Goal: Task Accomplishment & Management: Manage account settings

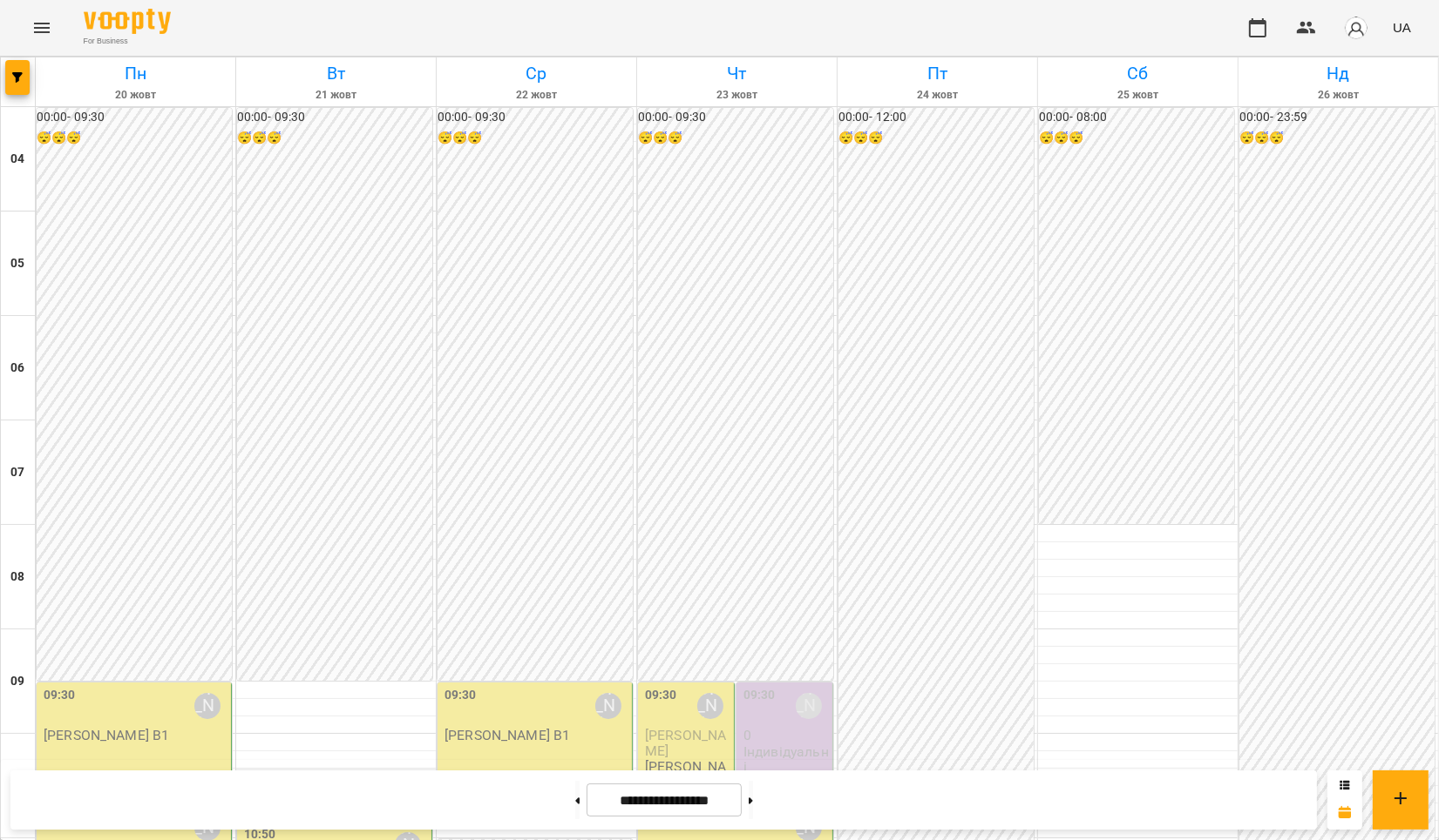
scroll to position [465, 0]
click at [575, 798] on icon at bounding box center [577, 802] width 5 height 7
type input "**********"
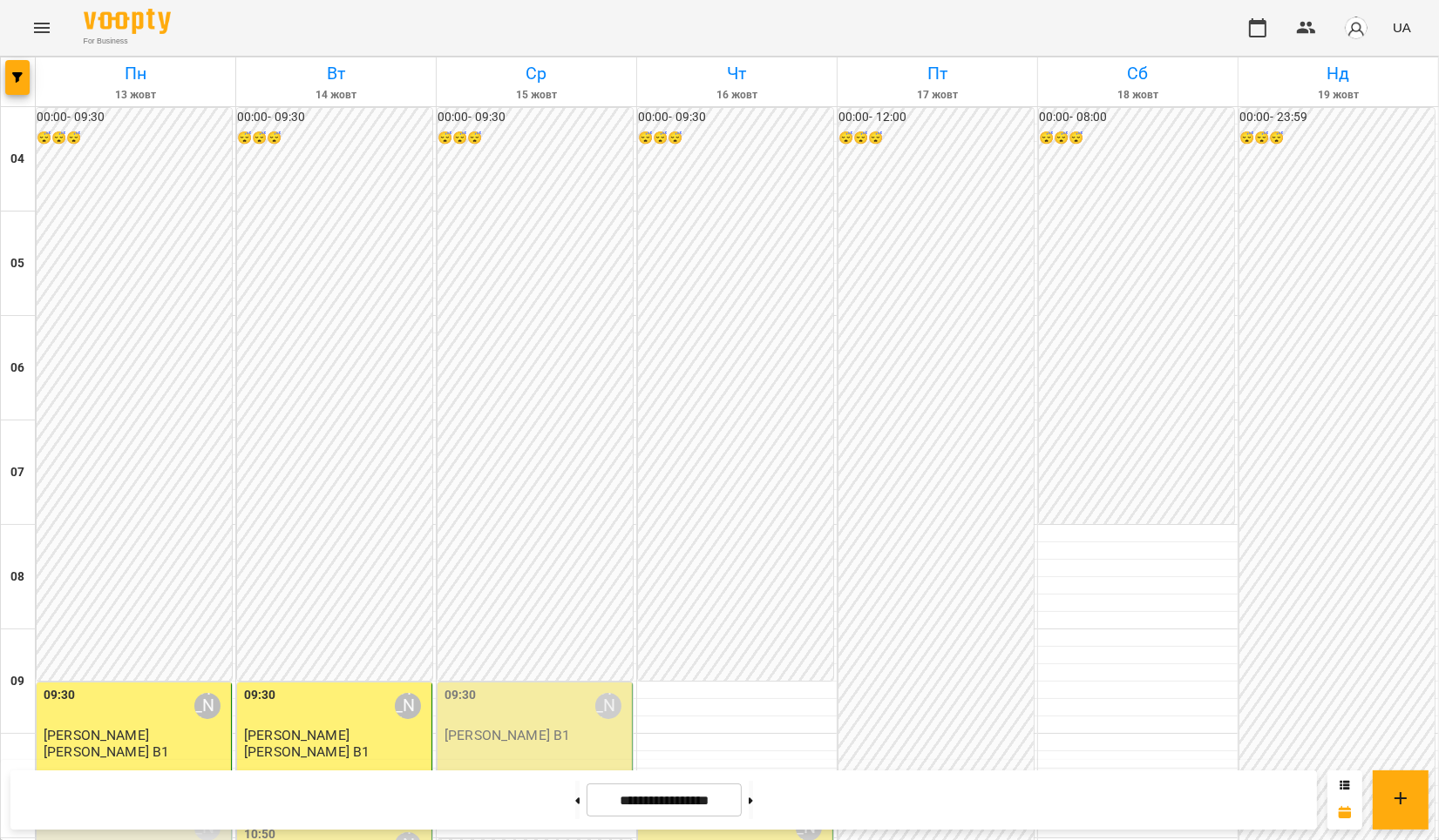
click at [321, 825] on div "10:50 [PERSON_NAME]" at bounding box center [336, 845] width 184 height 40
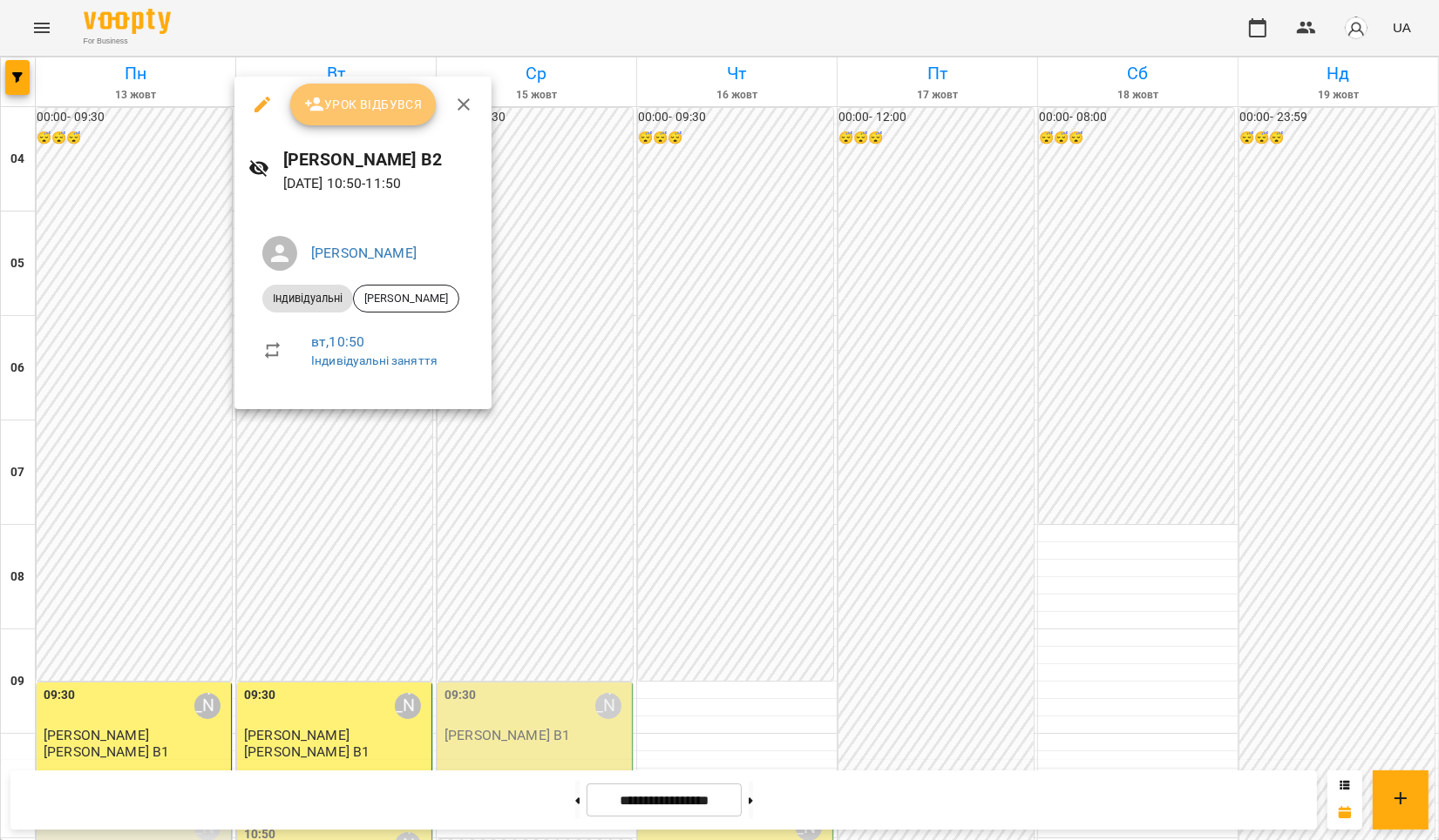
click at [373, 110] on span "Урок відбувся" at bounding box center [363, 104] width 118 height 21
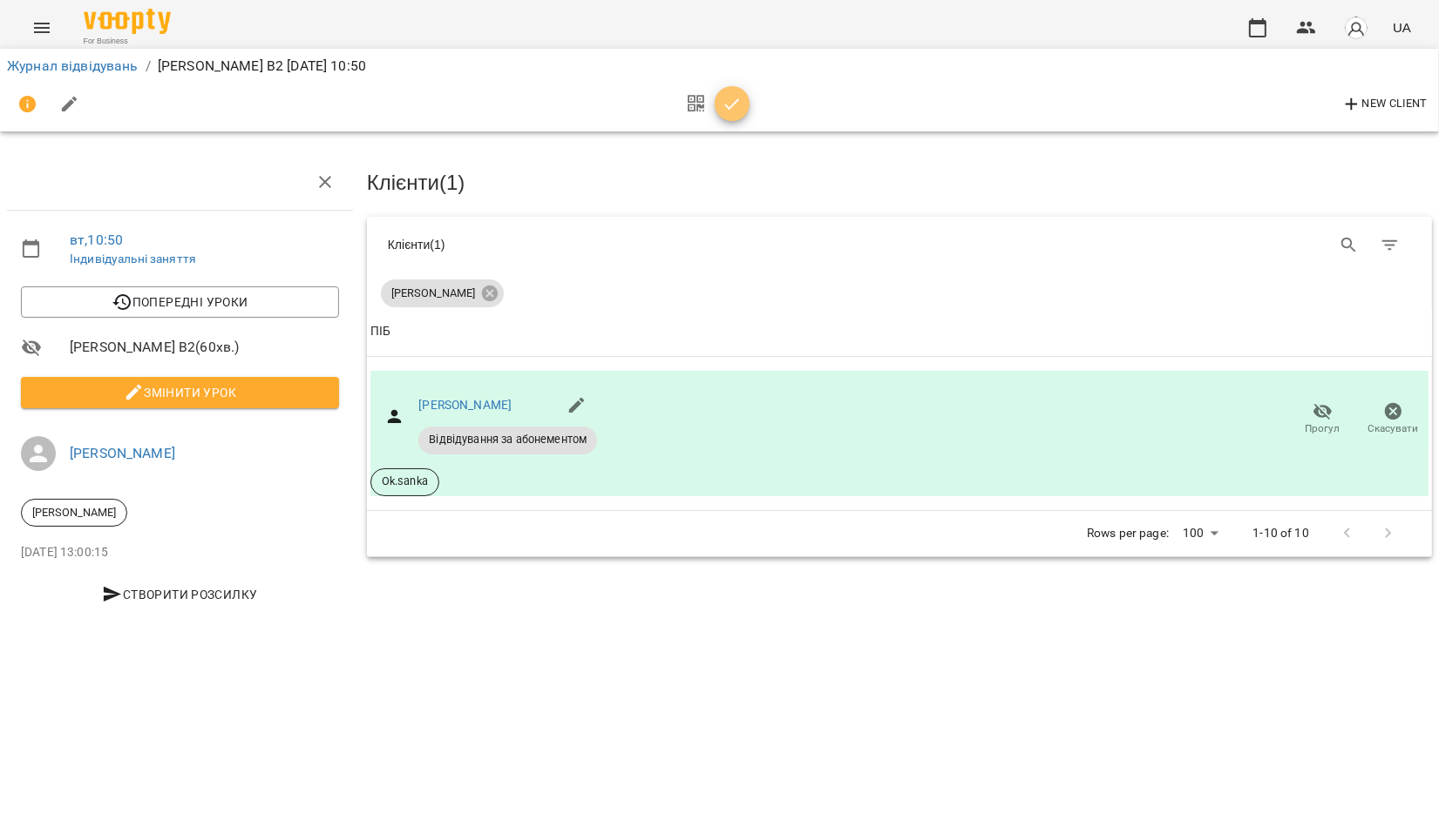
click at [722, 90] on button "button" at bounding box center [732, 104] width 35 height 35
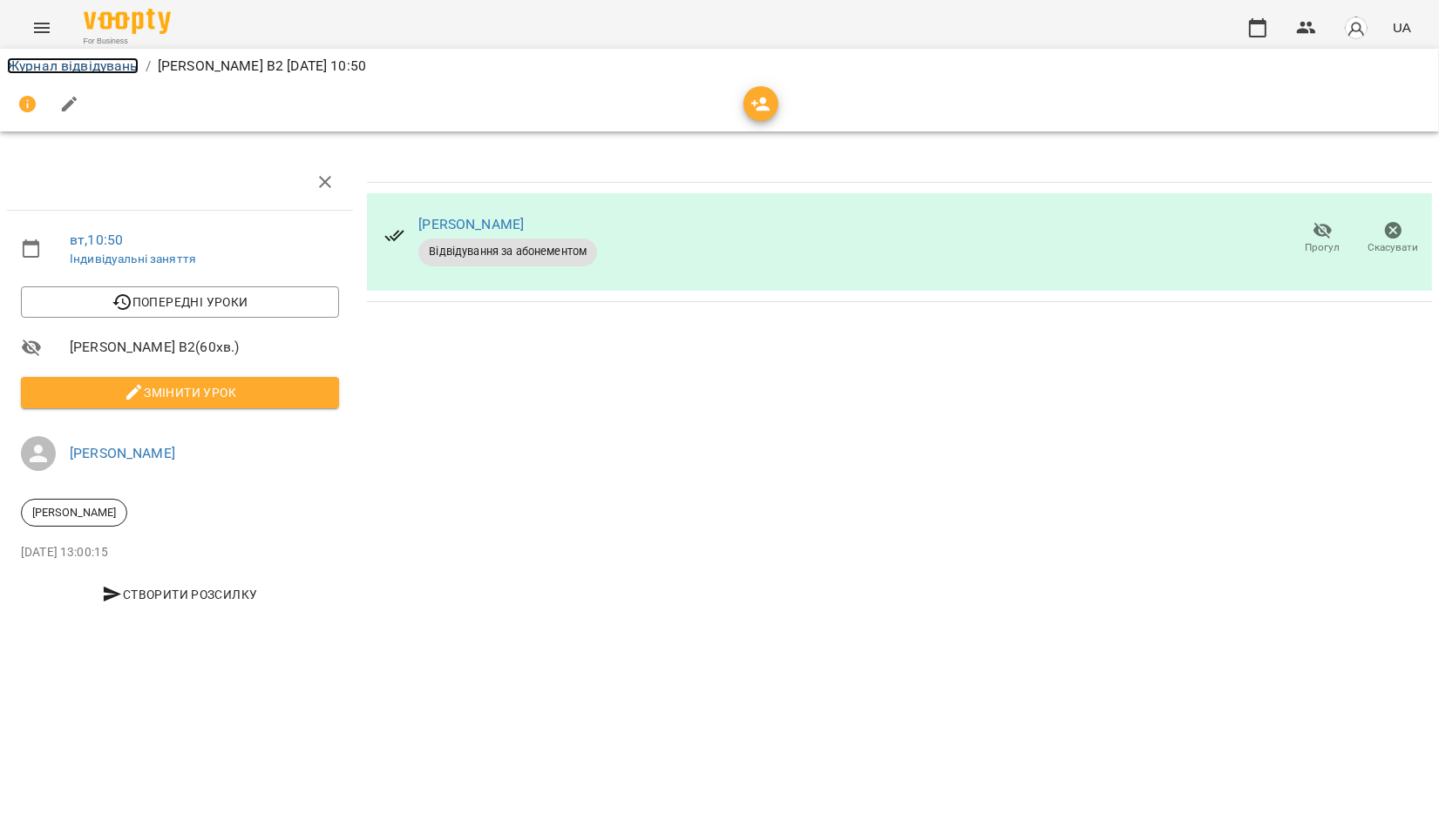
drag, startPoint x: 32, startPoint y: 62, endPoint x: 160, endPoint y: 122, distance: 141.4
click at [32, 62] on link "Журнал відвідувань" at bounding box center [73, 65] width 132 height 16
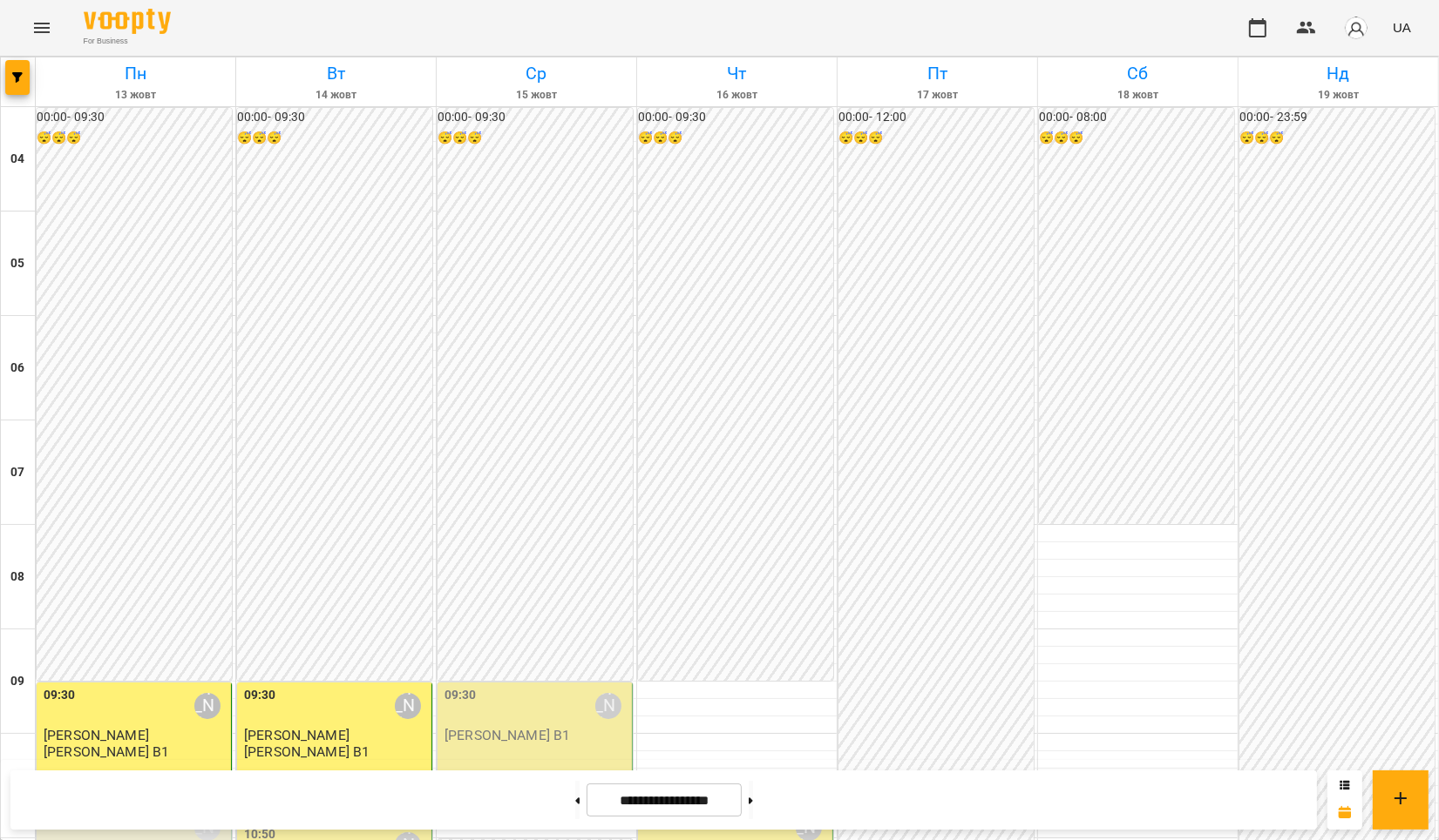
scroll to position [465, 0]
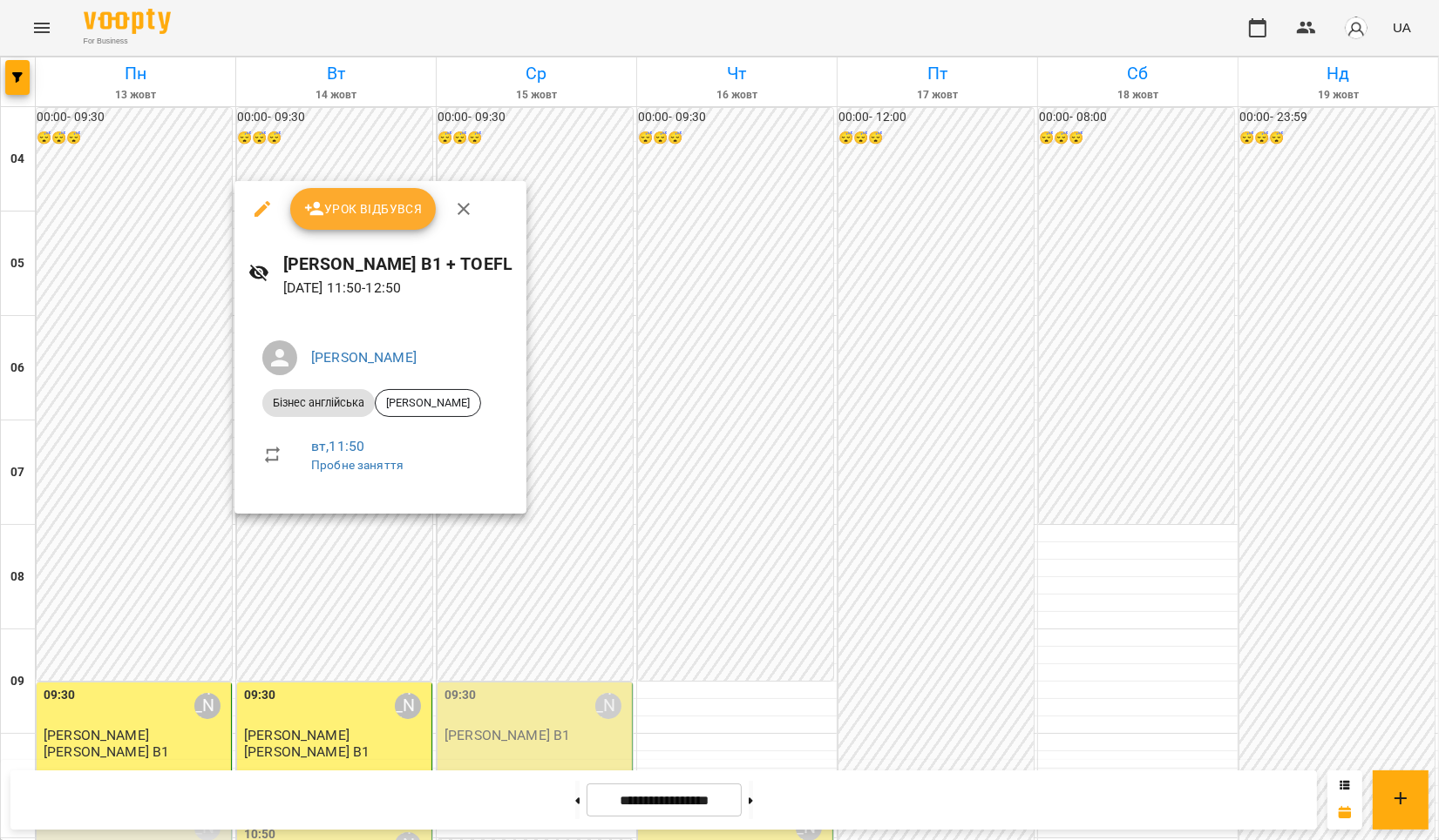
click at [373, 205] on span "Урок відбувся" at bounding box center [363, 208] width 118 height 21
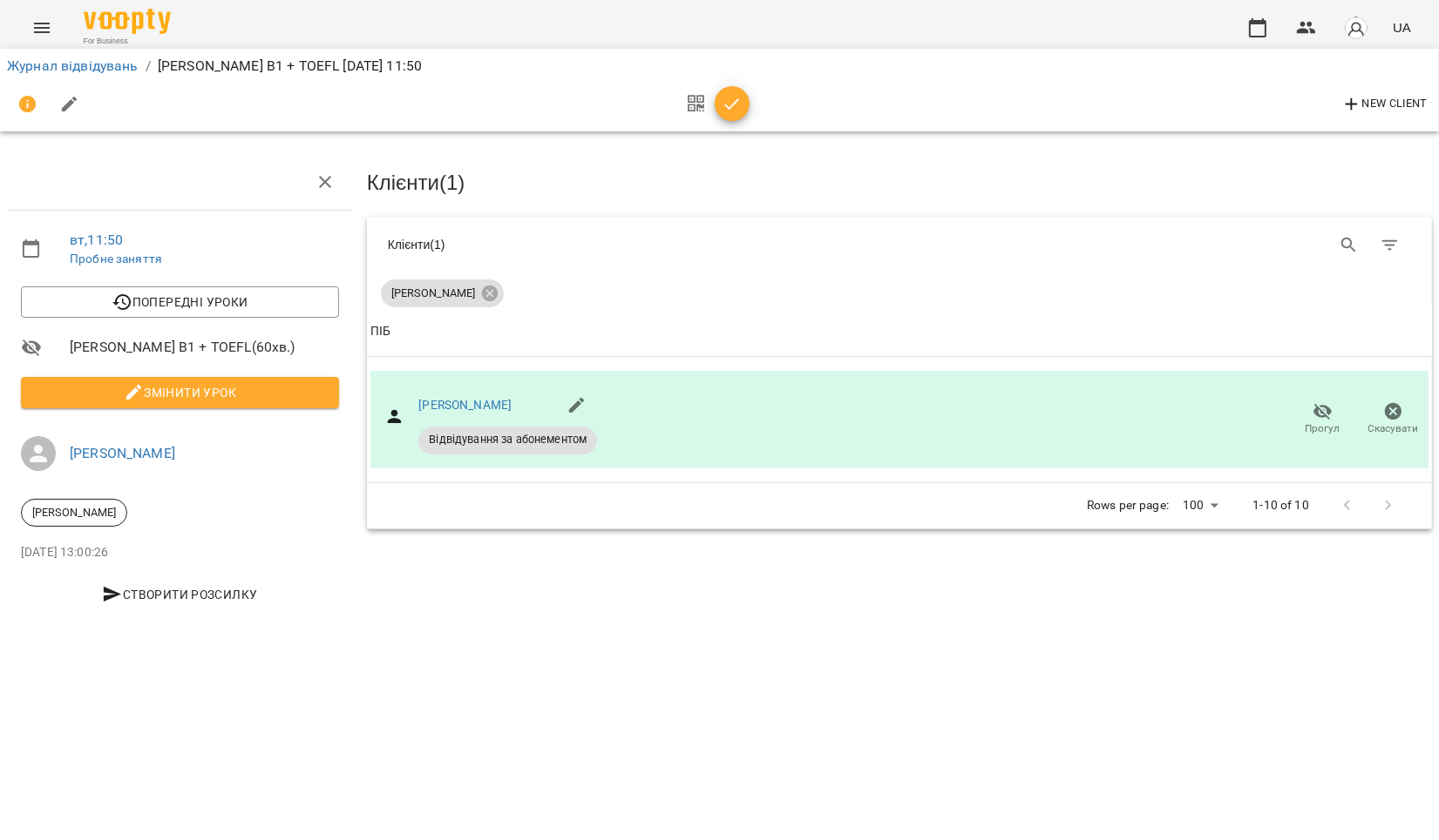
click at [732, 94] on icon "button" at bounding box center [731, 104] width 21 height 21
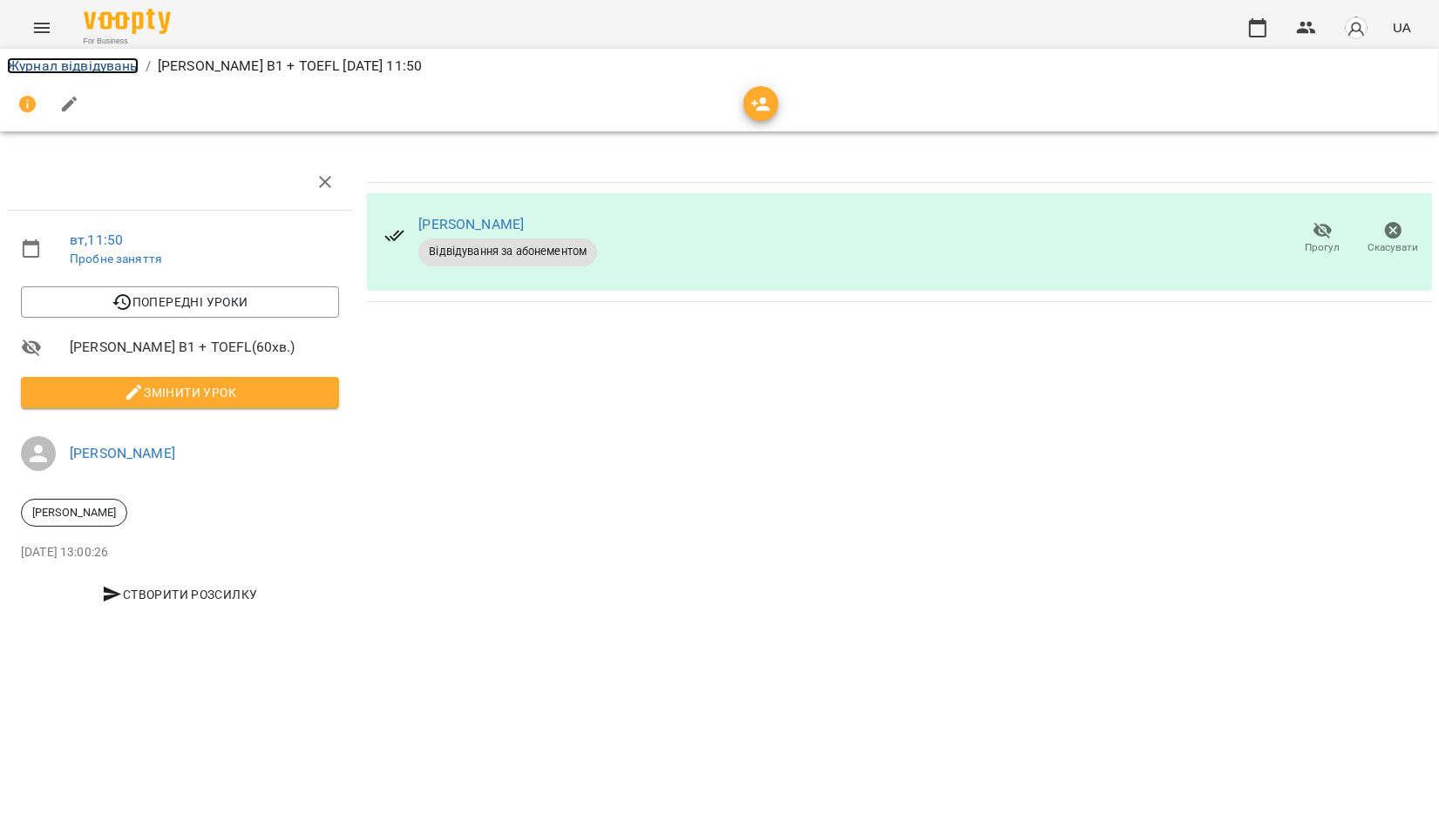
click at [34, 65] on link "Журнал відвідувань" at bounding box center [73, 65] width 132 height 16
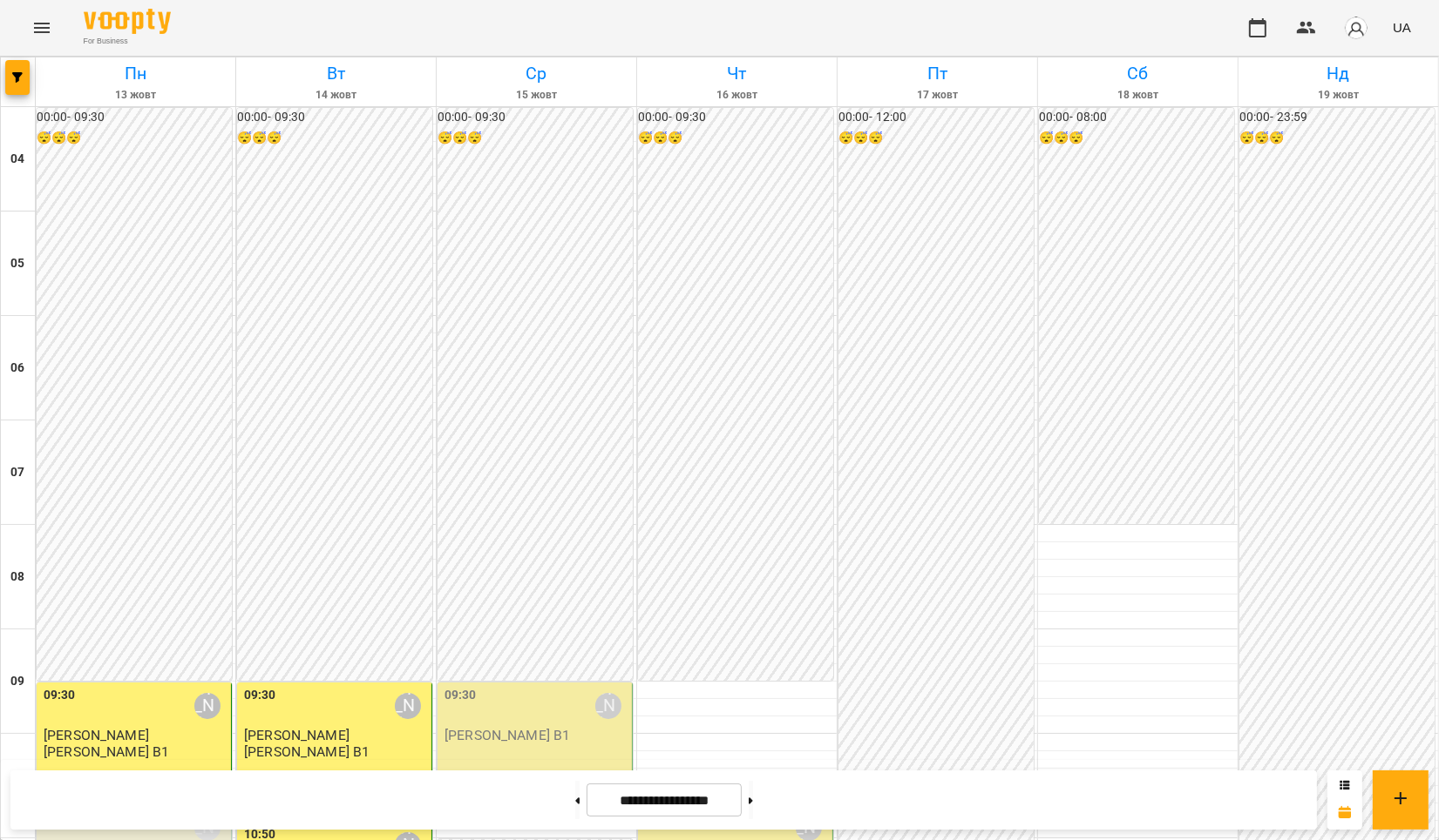
scroll to position [1098, 0]
